Goal: Task Accomplishment & Management: Complete application form

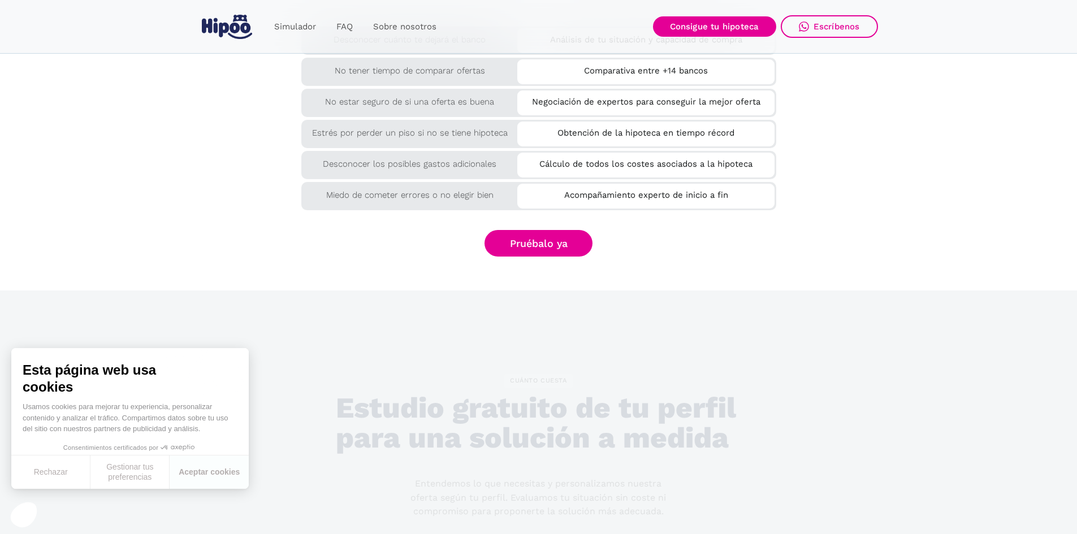
scroll to position [2036, 0]
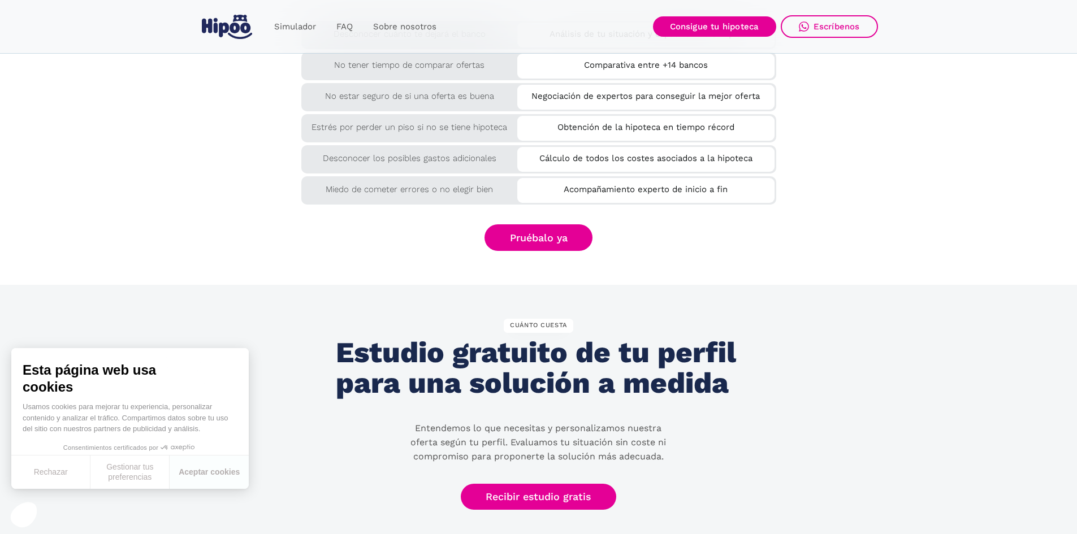
click at [566, 268] on section "por QUÉ rodearte de expertos Te lo ponemos más fácil Aportamos una solución a c…" at bounding box center [538, 39] width 1077 height 491
click at [541, 248] on link "Pruébalo ya" at bounding box center [539, 238] width 109 height 27
